Goal: Task Accomplishment & Management: Manage account settings

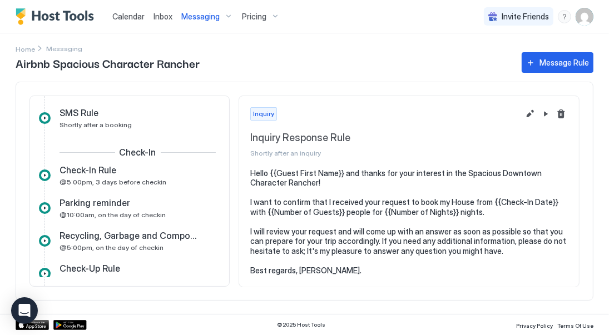
scroll to position [126, 0]
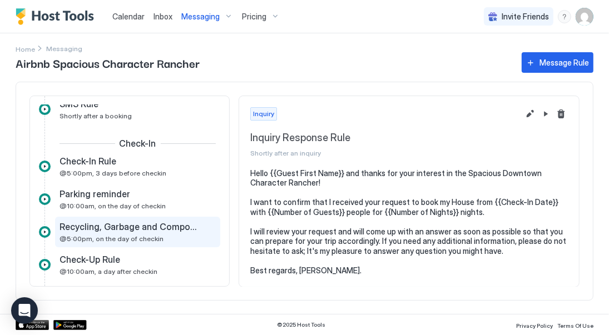
click at [152, 233] on div "Recycling, Garbage and Compost on the correct Bins @5:00pm, on the day of check…" at bounding box center [129, 232] width 141 height 22
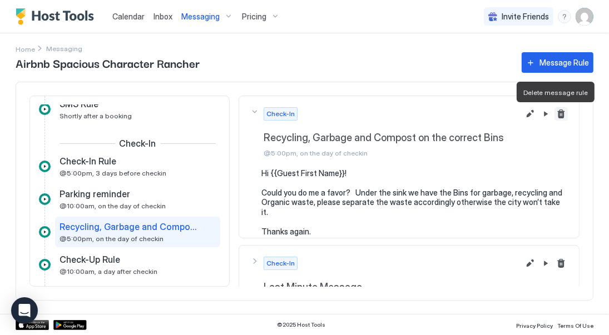
click at [555, 114] on button "Delete message rule" at bounding box center [560, 113] width 13 height 13
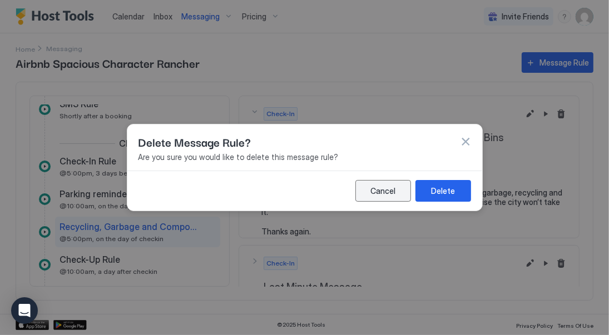
click at [391, 192] on div "Cancel" at bounding box center [382, 191] width 25 height 12
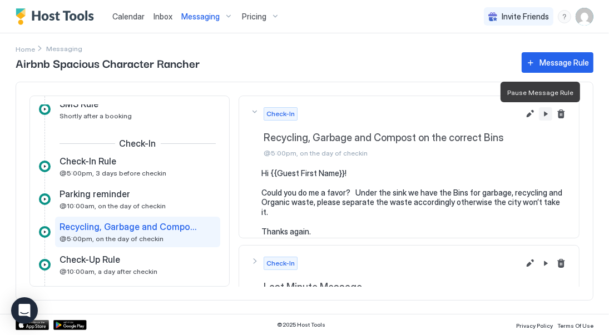
click at [539, 116] on button "Pause Message Rule" at bounding box center [545, 113] width 13 height 13
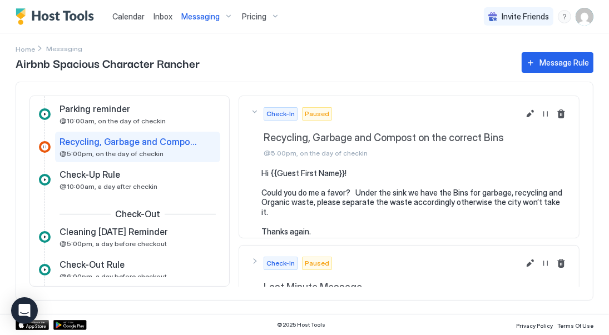
scroll to position [234, 0]
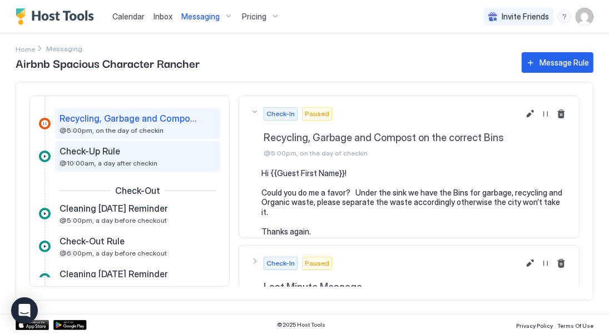
click at [114, 161] on span "@10:00am, a day after checkin" at bounding box center [108, 163] width 98 height 8
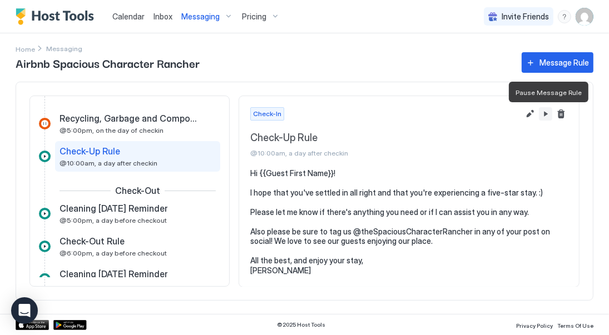
click at [546, 115] on button "Pause Message Rule" at bounding box center [545, 113] width 13 height 13
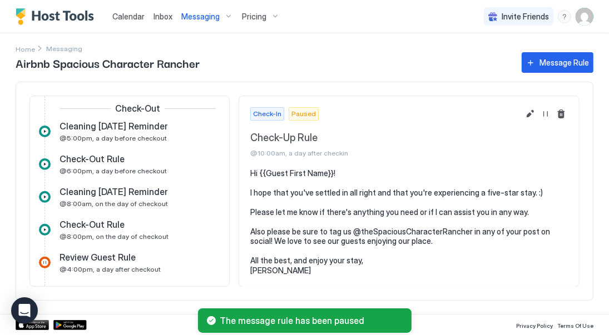
scroll to position [319, 0]
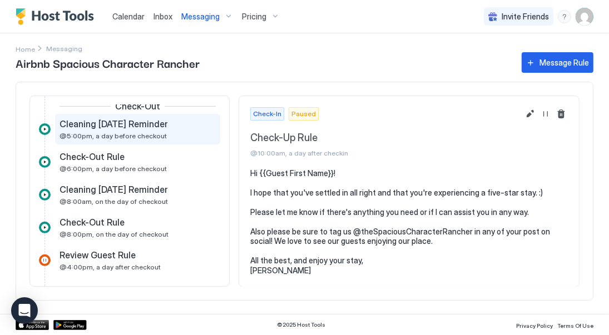
click at [116, 136] on span "@5:00pm, a day before checkout" at bounding box center [112, 136] width 107 height 8
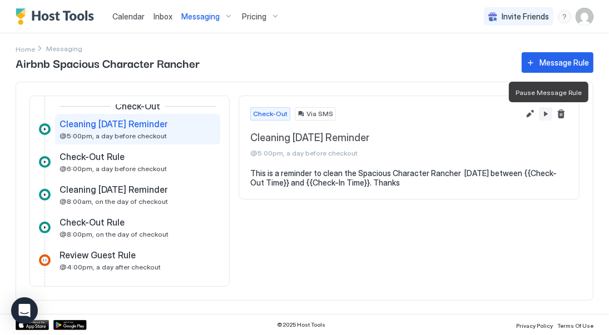
click at [547, 111] on button "Pause Message Rule" at bounding box center [545, 113] width 13 height 13
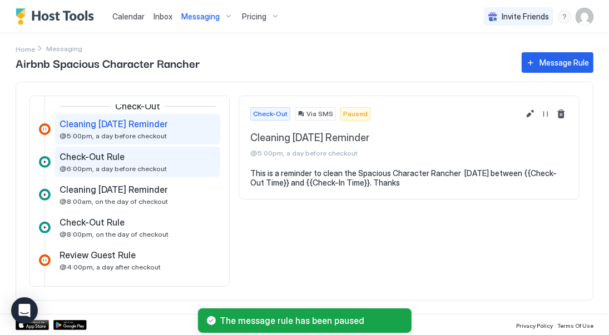
click at [113, 172] on span "@6:00pm, a day before checkout" at bounding box center [112, 169] width 107 height 8
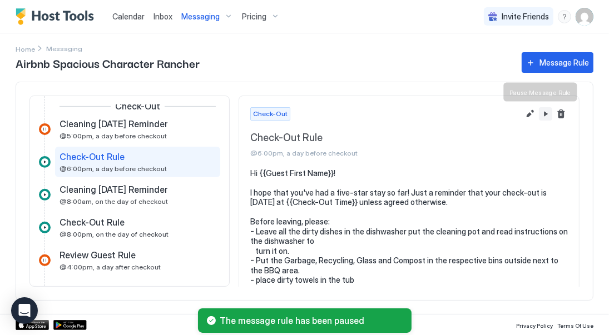
click at [539, 116] on button "Pause Message Rule" at bounding box center [545, 113] width 13 height 13
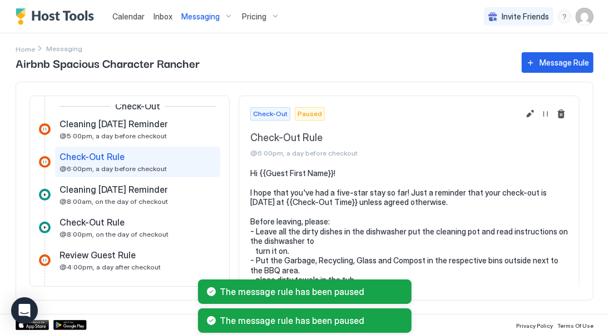
scroll to position [87, 0]
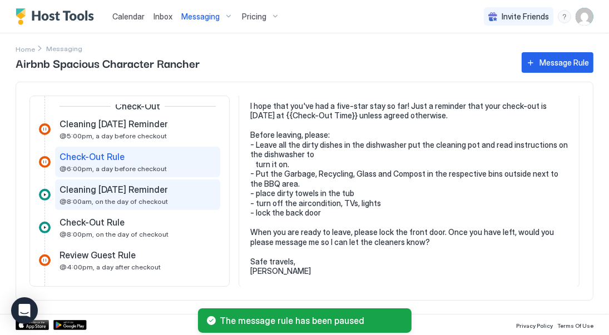
click at [100, 193] on span "Cleaning [DATE] Reminder" at bounding box center [113, 189] width 108 height 11
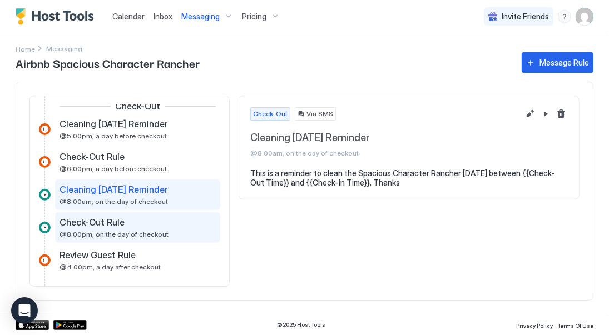
click at [176, 233] on div "Check-Out Rule @8:00pm, on the day of checkout" at bounding box center [129, 228] width 141 height 22
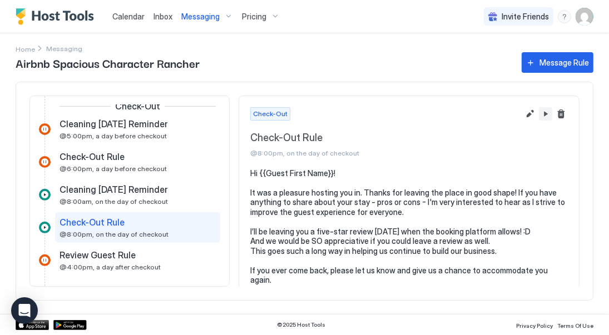
click at [539, 115] on button "Pause Message Rule" at bounding box center [545, 113] width 13 height 13
